Goal: Obtain resource: Download file/media

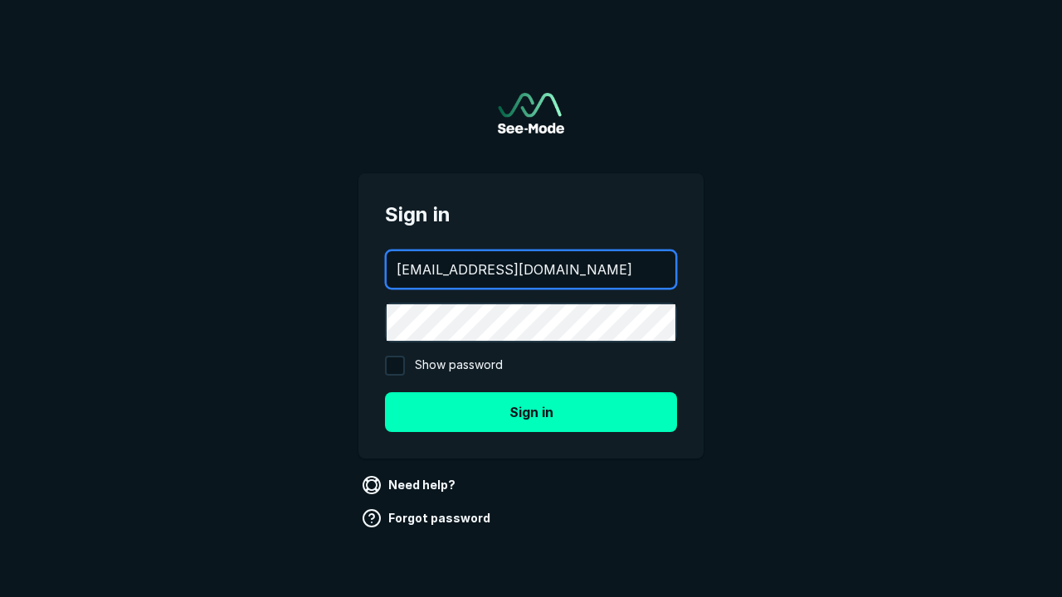
type input "[EMAIL_ADDRESS][DOMAIN_NAME]"
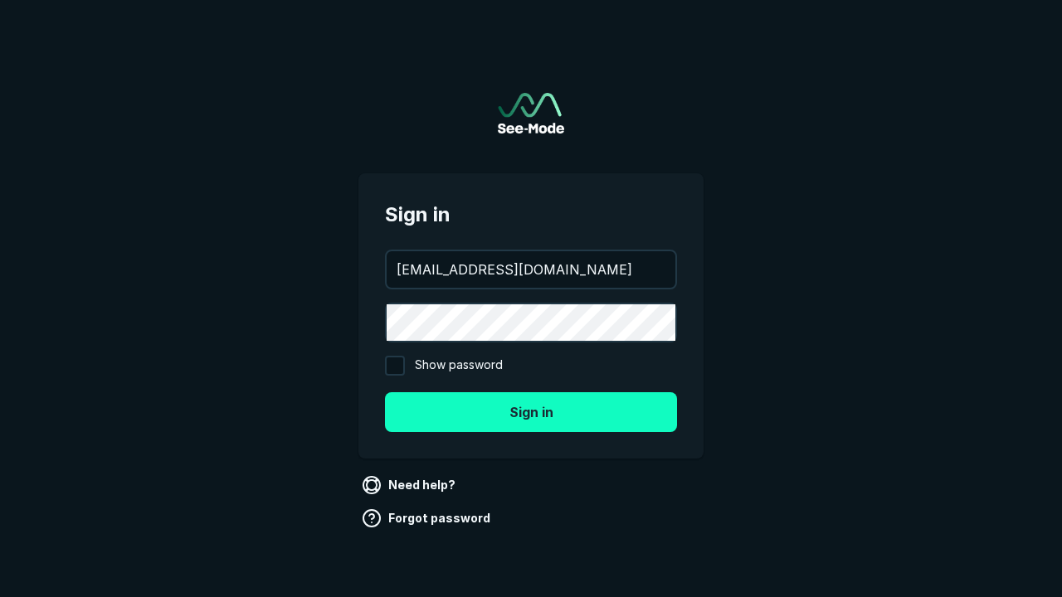
click at [531, 411] on button "Sign in" at bounding box center [531, 412] width 292 height 40
